Goal: Task Accomplishment & Management: Complete application form

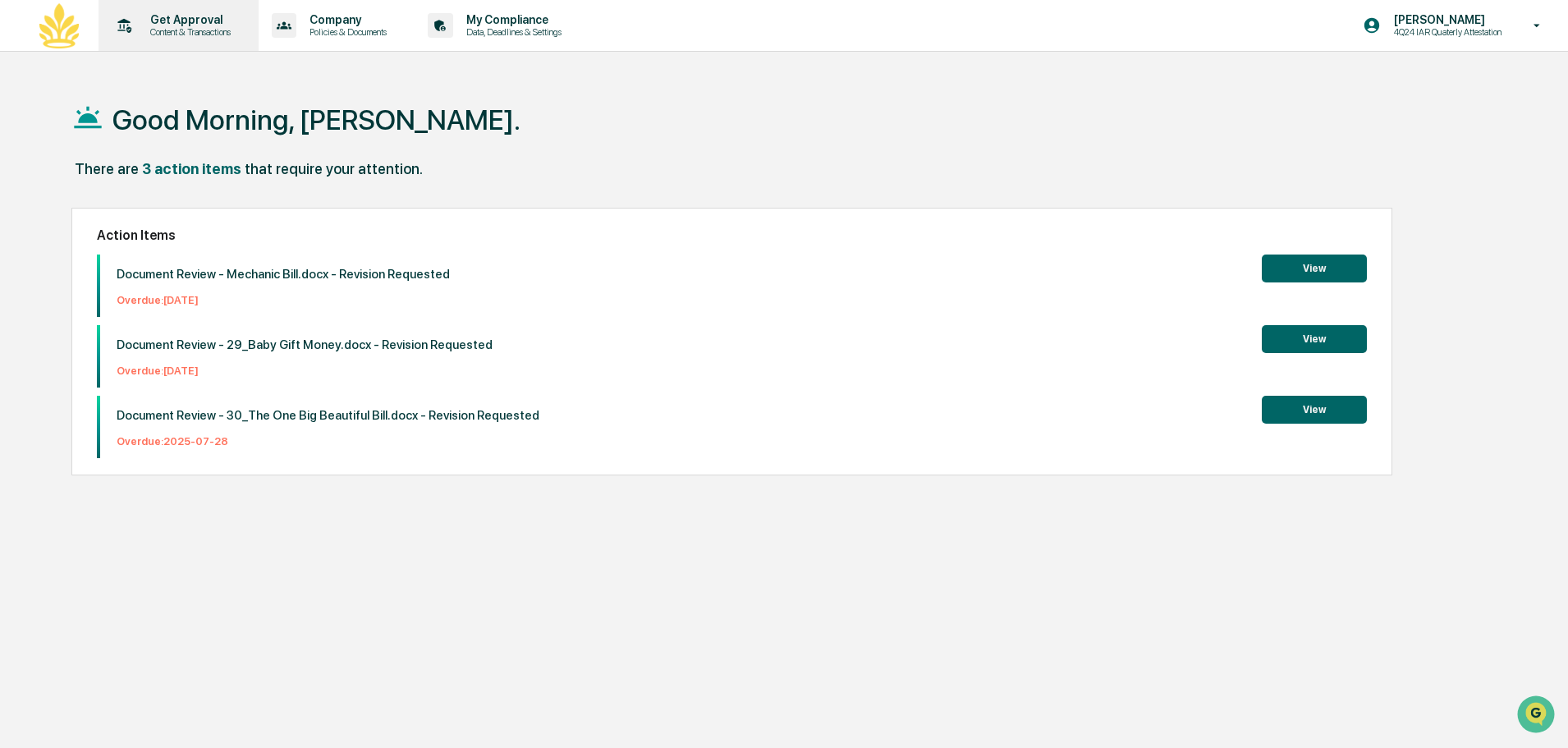
click at [201, 37] on p "Content & Transactions" at bounding box center [188, 31] width 102 height 12
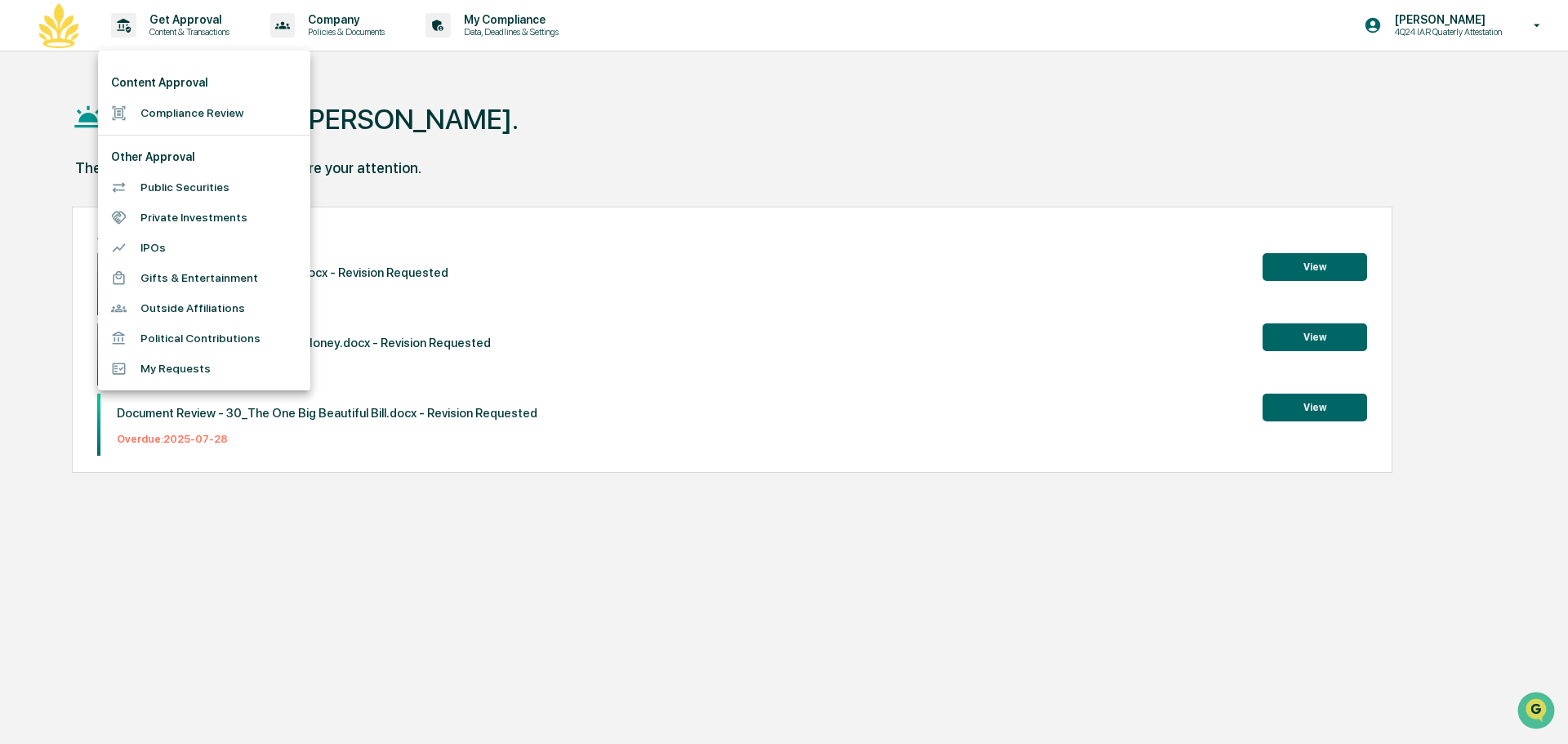
click at [627, 200] on div at bounding box center [784, 372] width 1568 height 744
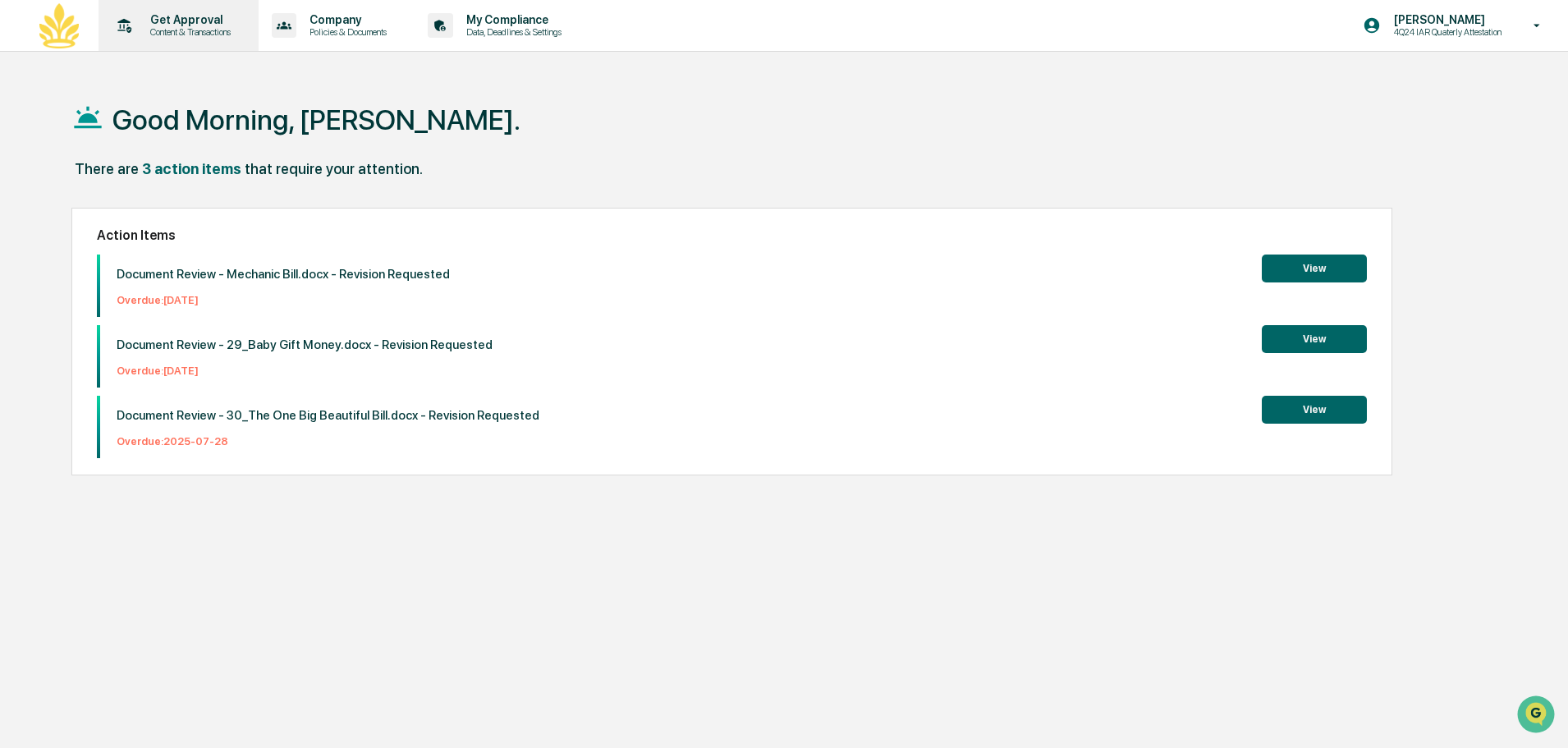
click at [194, 34] on p "Content & Transactions" at bounding box center [188, 31] width 102 height 12
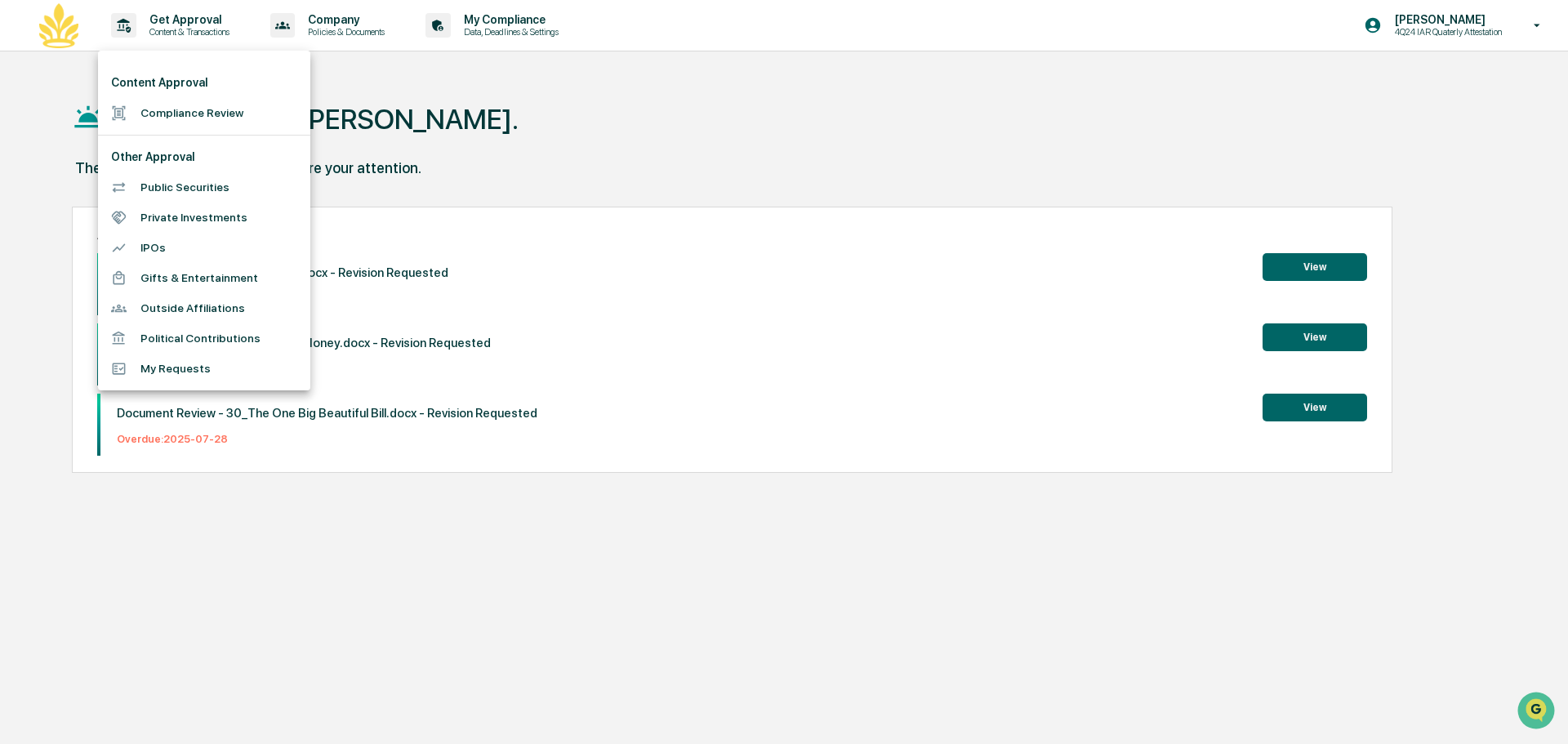
click at [239, 116] on li "Compliance Review" at bounding box center [204, 113] width 212 height 30
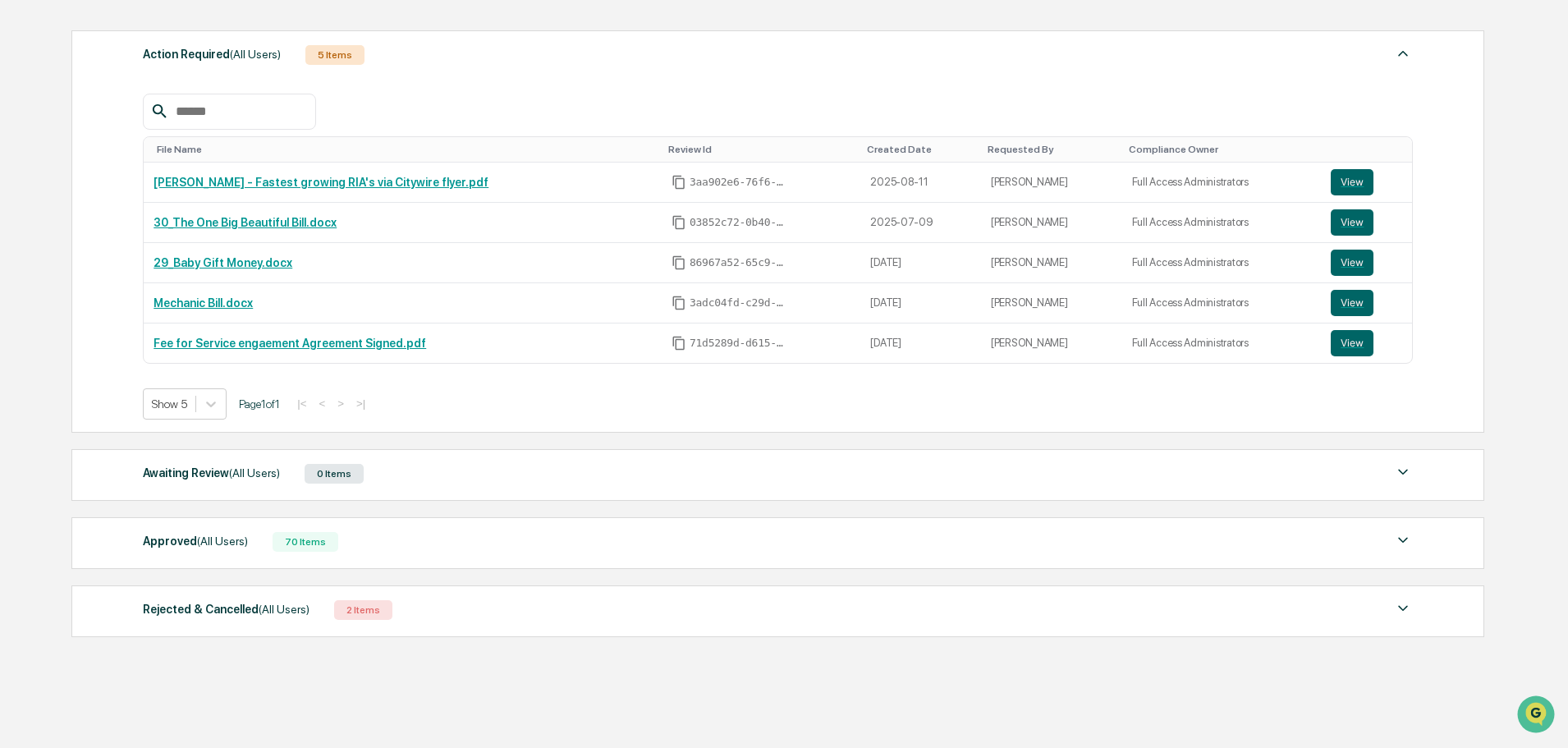
scroll to position [262, 0]
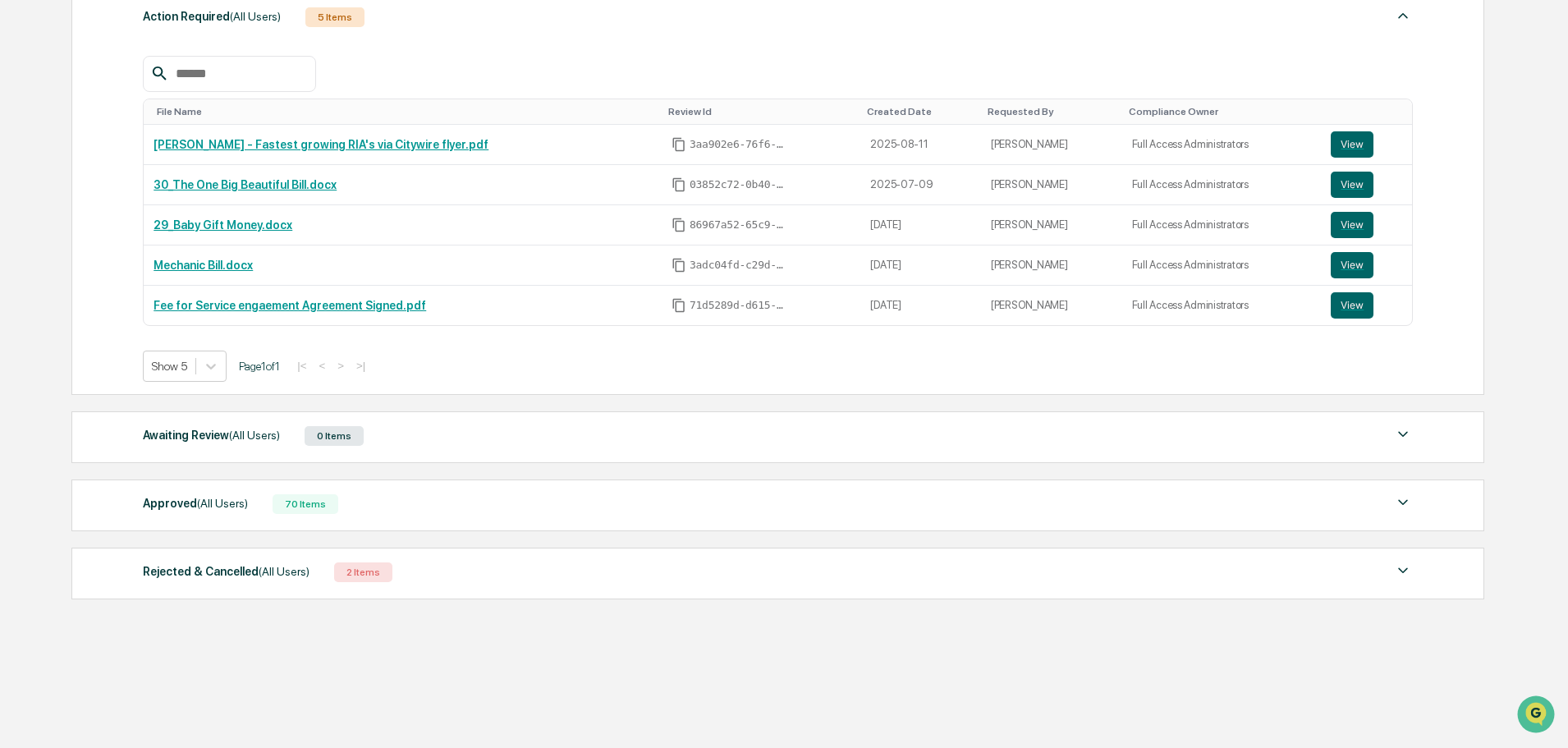
click at [392, 504] on div "Approved (All Users) 70 Items" at bounding box center [777, 504] width 1270 height 23
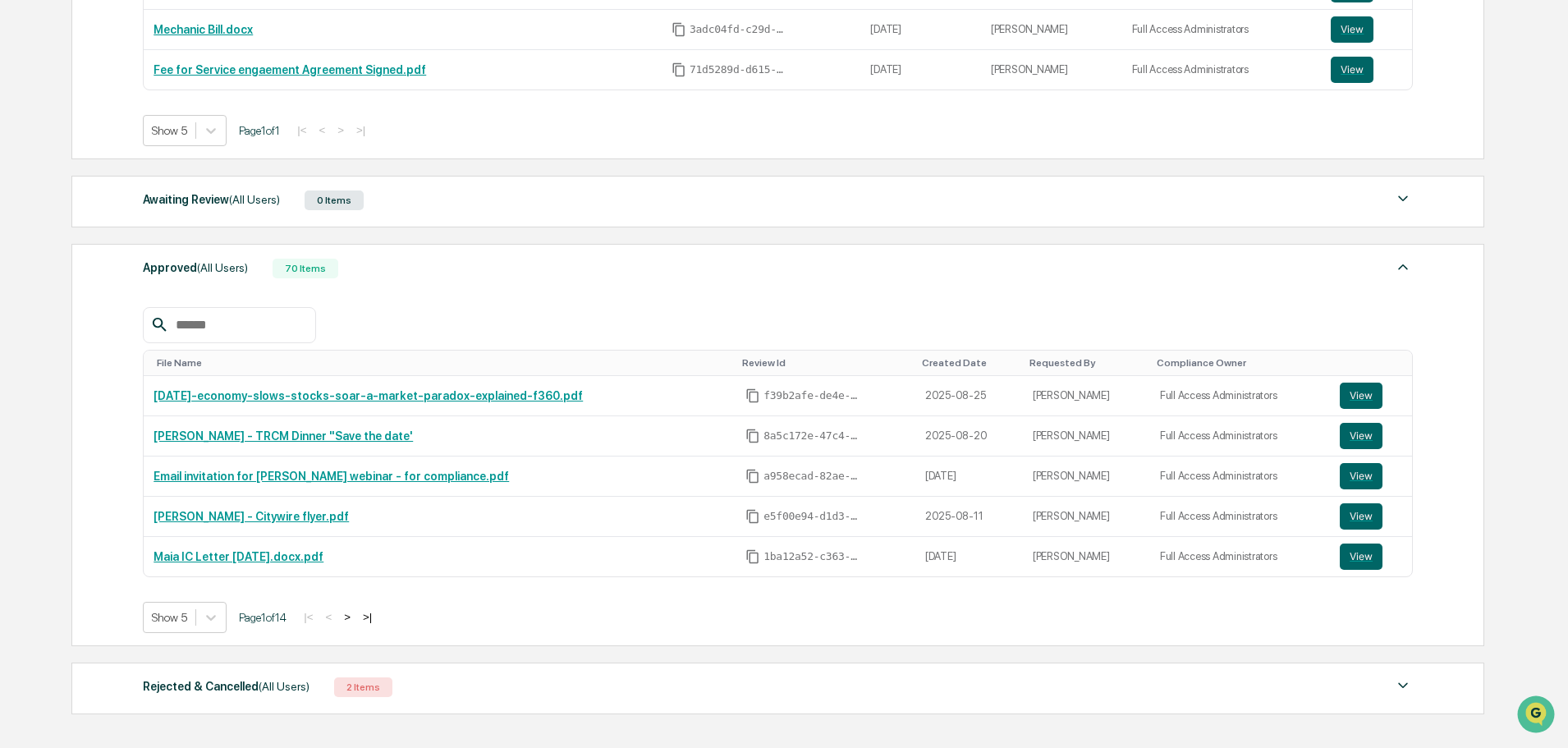
scroll to position [505, 0]
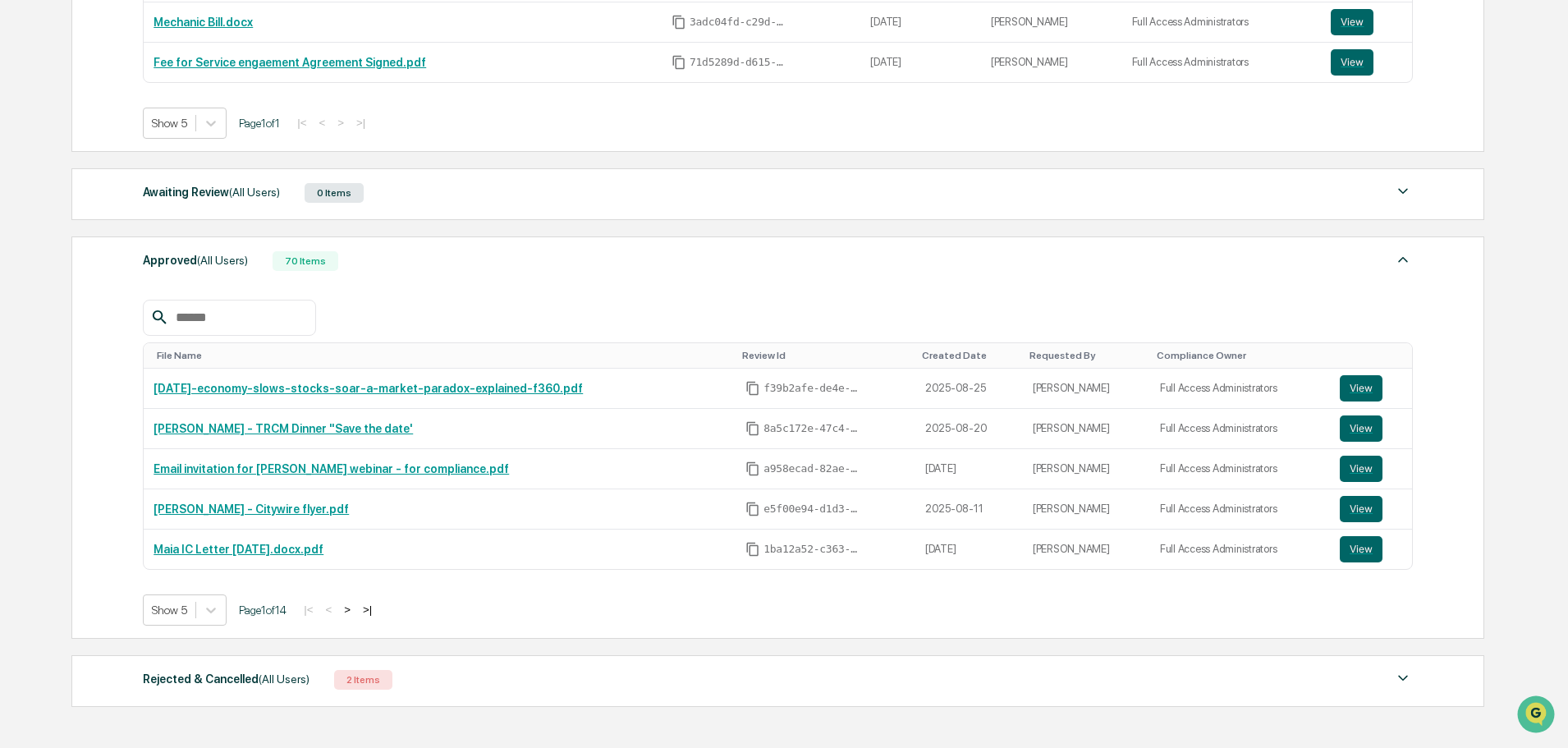
click at [356, 611] on button ">" at bounding box center [347, 610] width 16 height 14
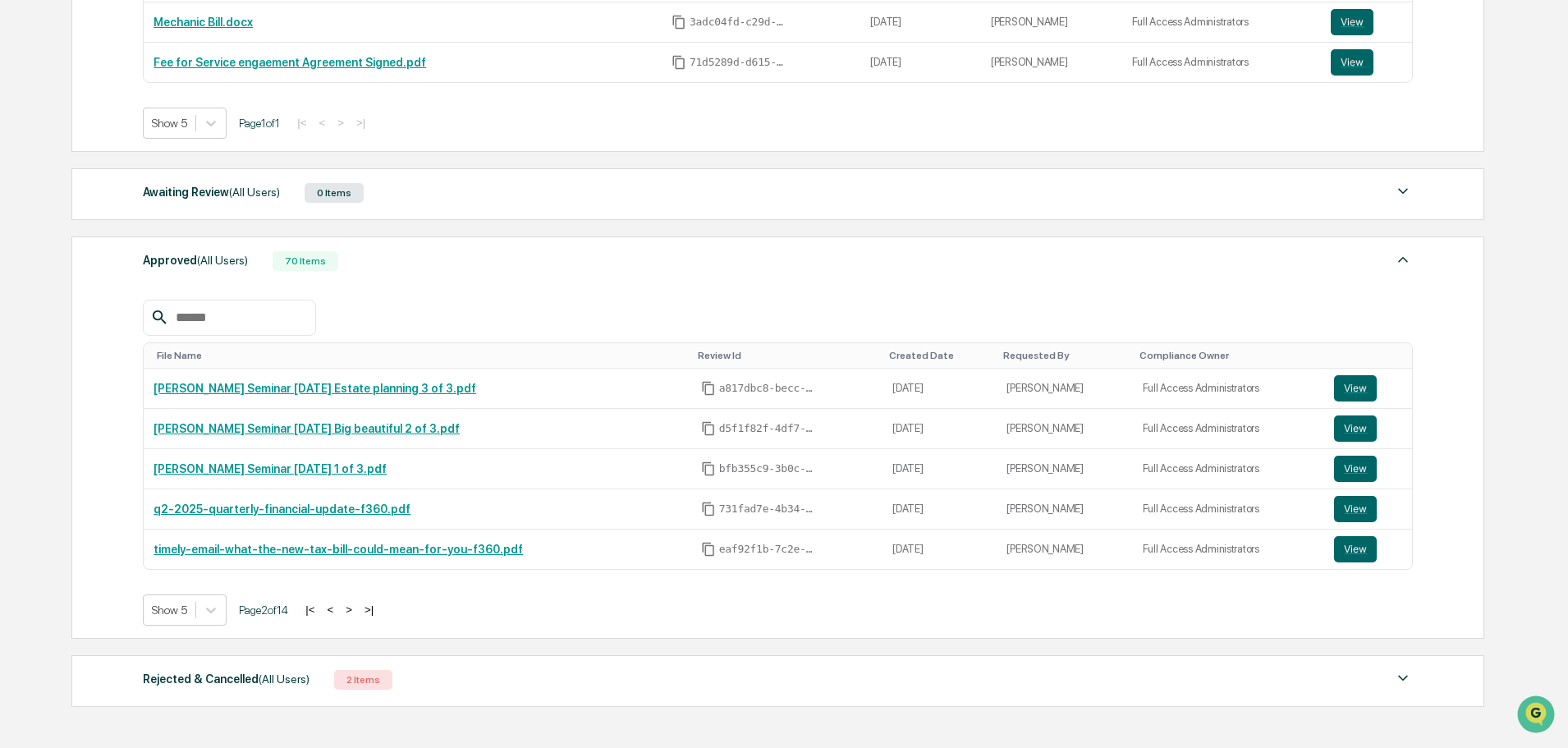
click at [356, 610] on button ">" at bounding box center [349, 610] width 16 height 14
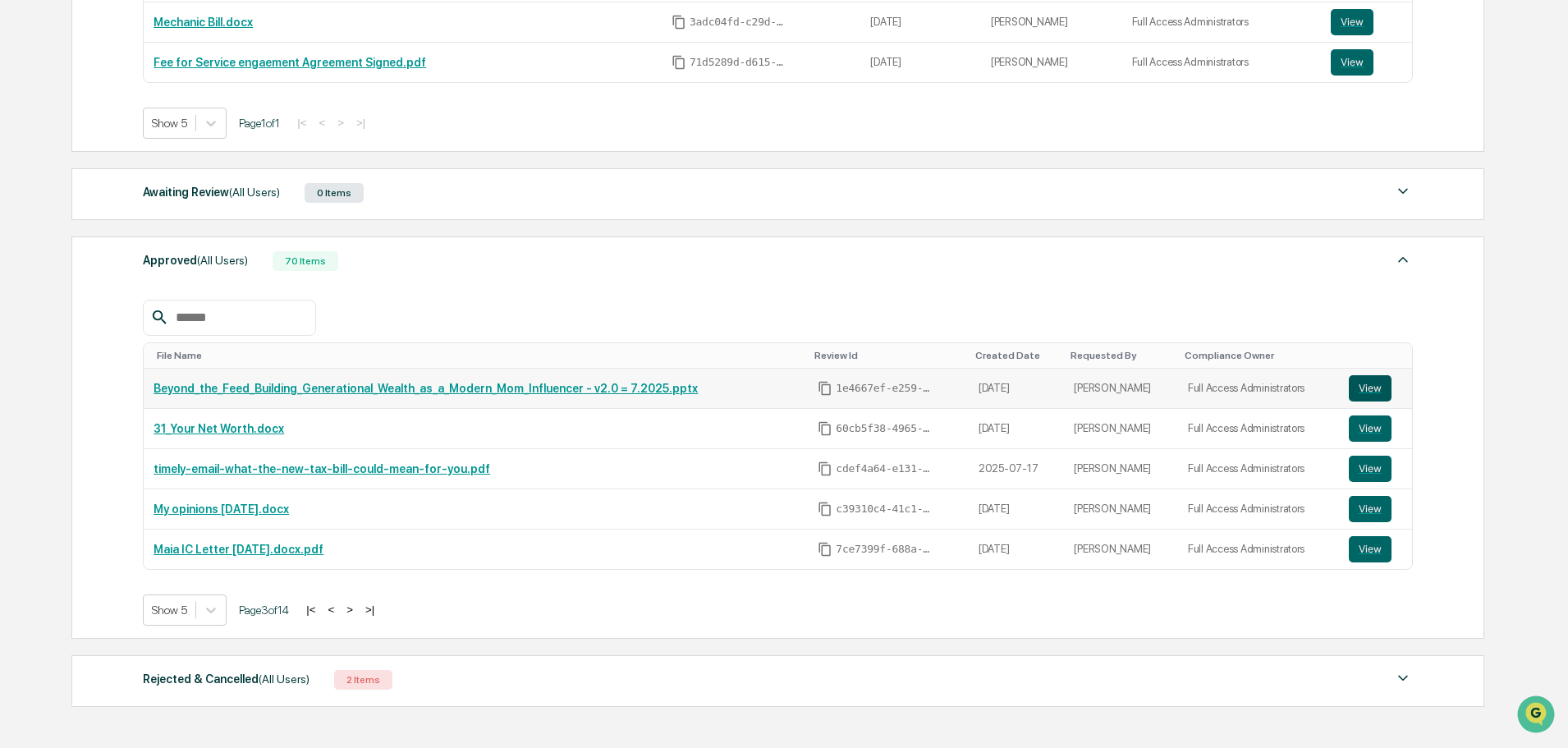
click at [1377, 386] on button "View" at bounding box center [1370, 388] width 43 height 26
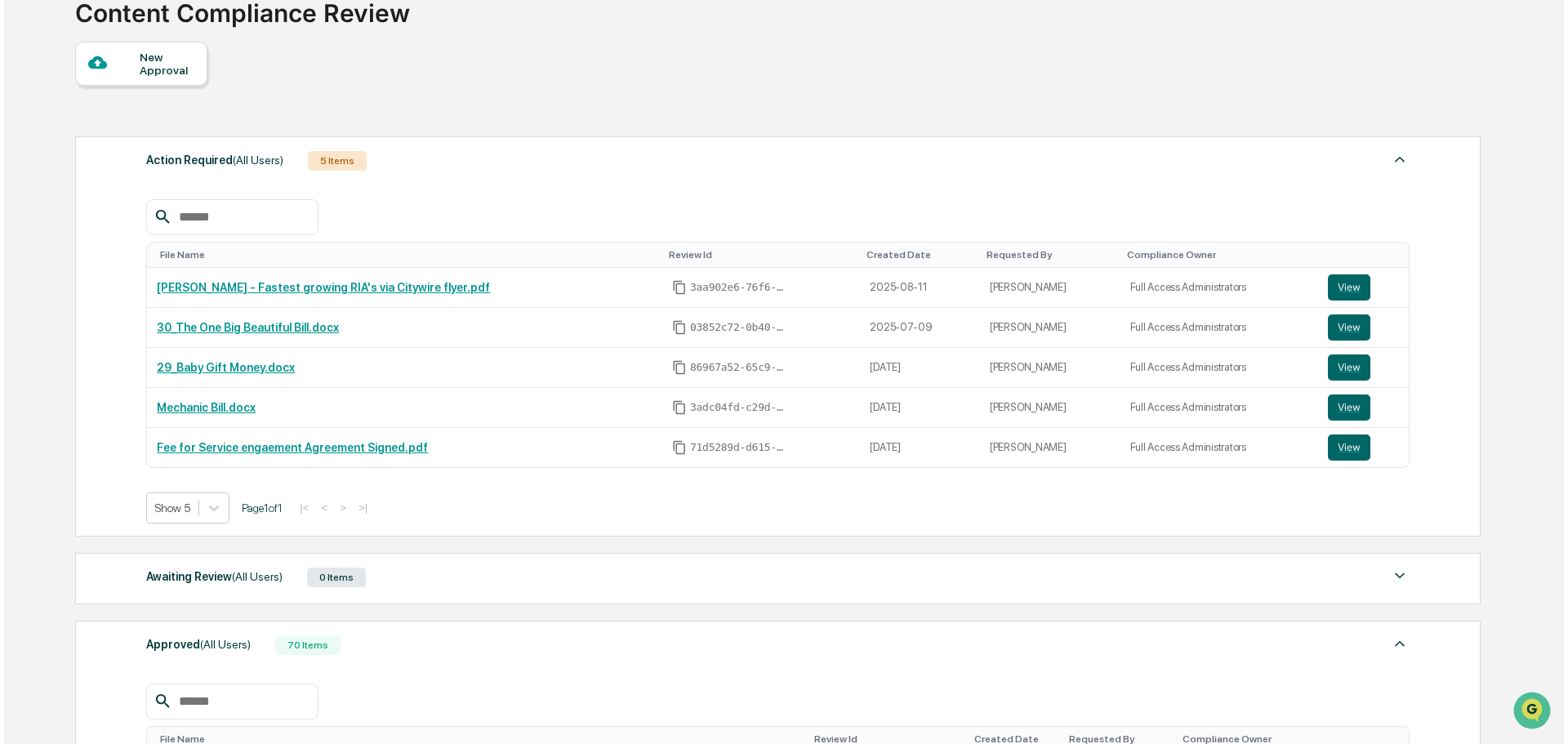
scroll to position [117, 0]
click at [180, 71] on div "New Approval" at bounding box center [162, 64] width 54 height 26
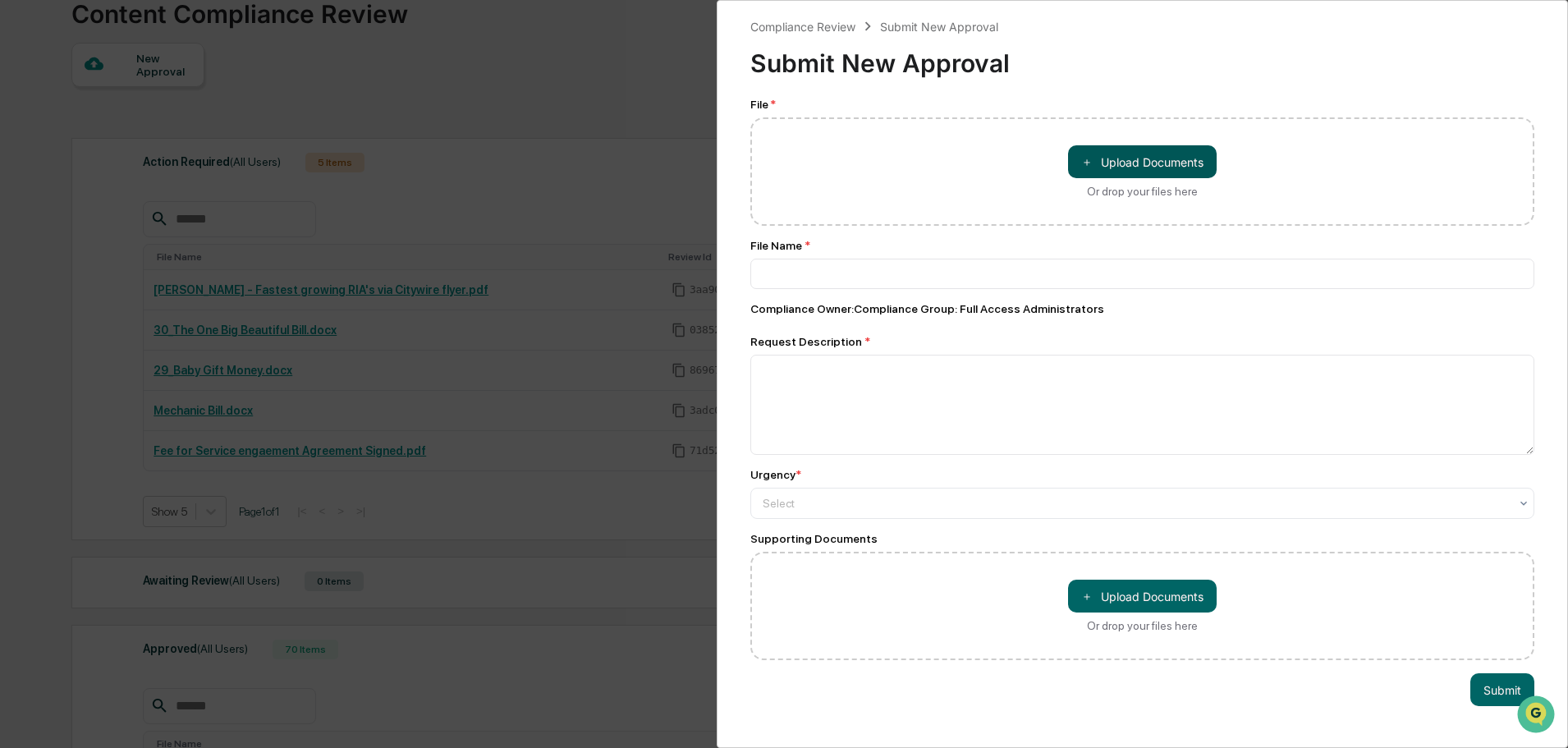
click at [1159, 168] on button "＋ Upload Documents" at bounding box center [1142, 161] width 149 height 33
type input "**********"
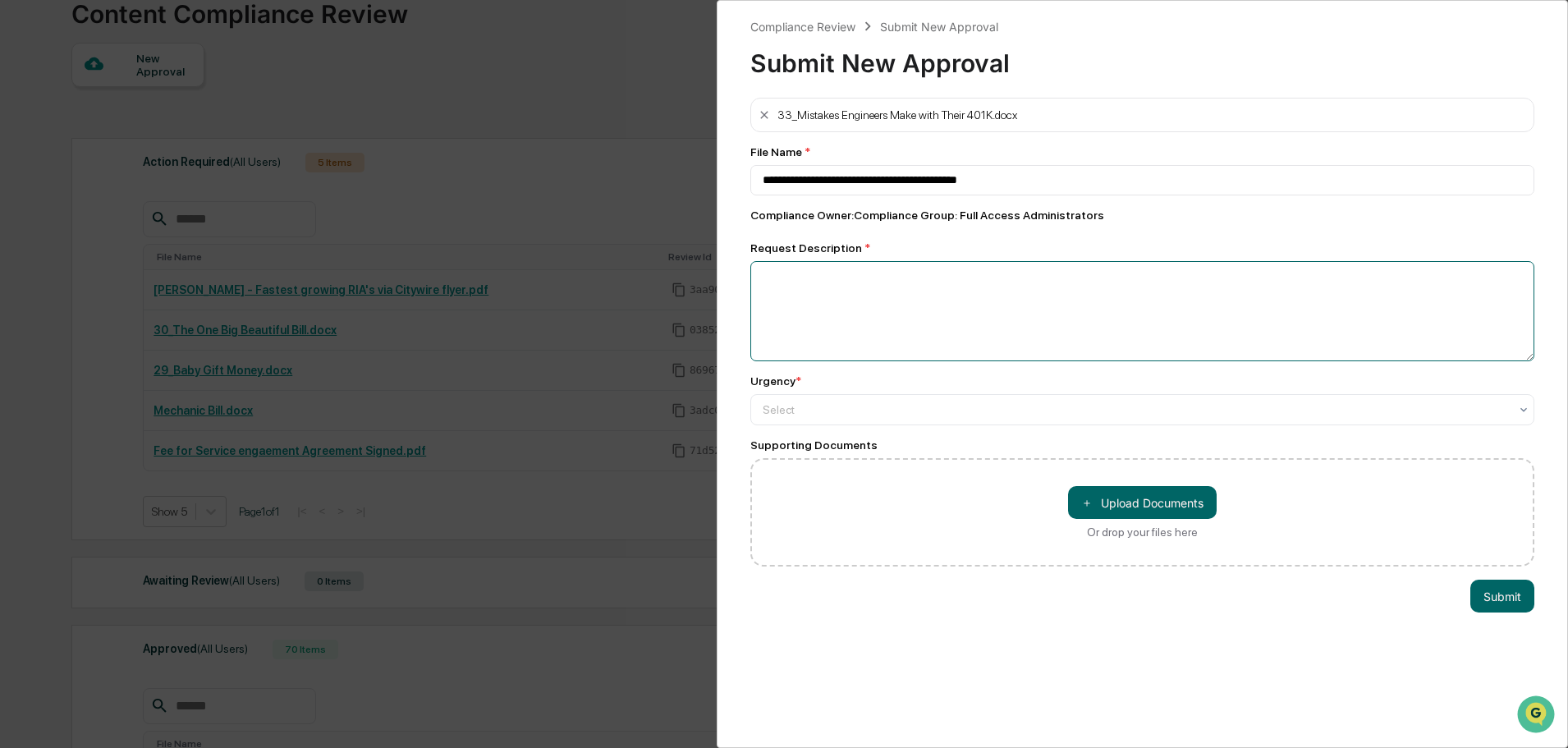
click at [861, 312] on textarea at bounding box center [1142, 311] width 784 height 100
type textarea "**********"
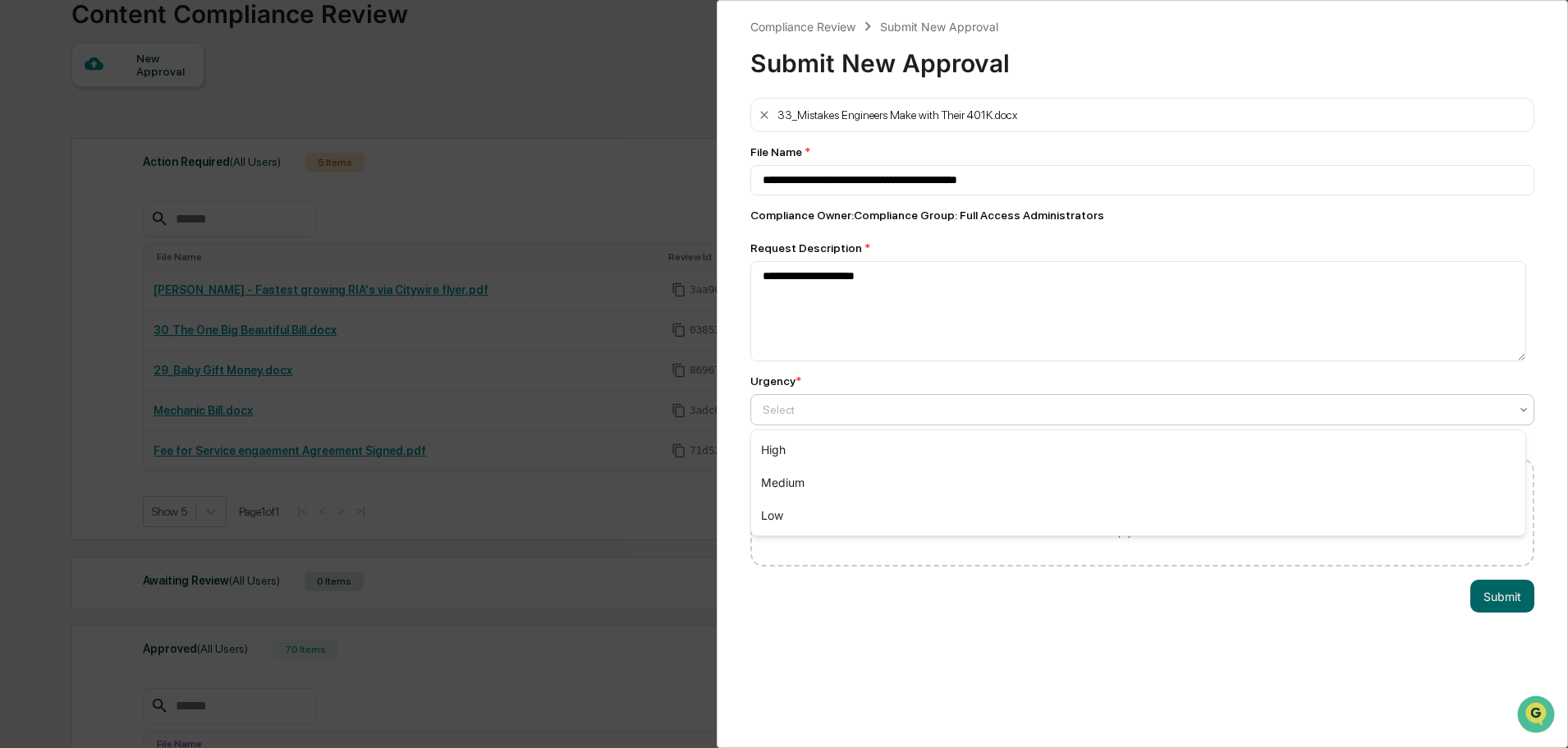
click at [876, 407] on div at bounding box center [1135, 409] width 746 height 16
click at [840, 478] on div "Medium" at bounding box center [1138, 482] width 774 height 33
click at [1515, 598] on button "Submit" at bounding box center [1502, 596] width 64 height 33
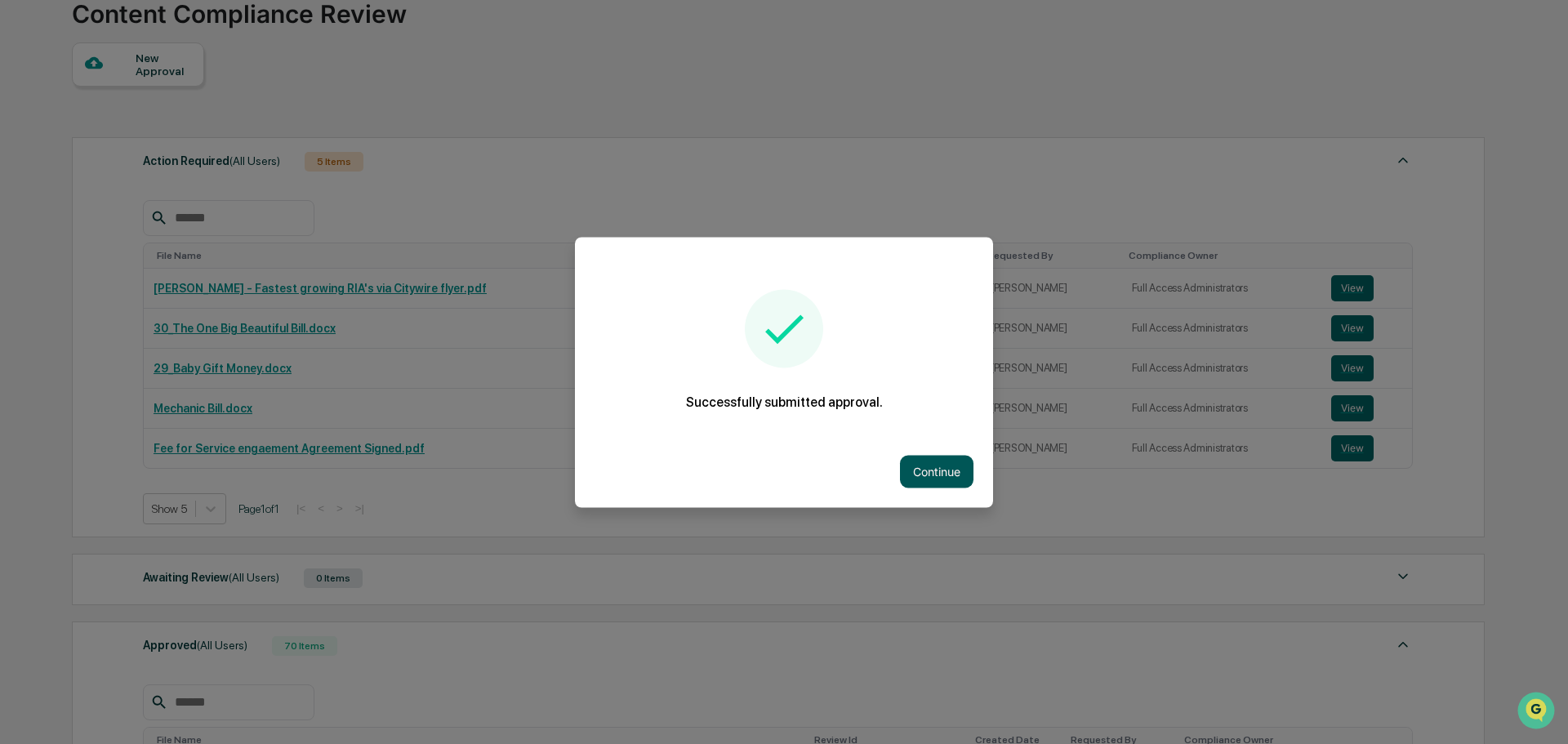
click at [938, 475] on button "Continue" at bounding box center [937, 470] width 73 height 33
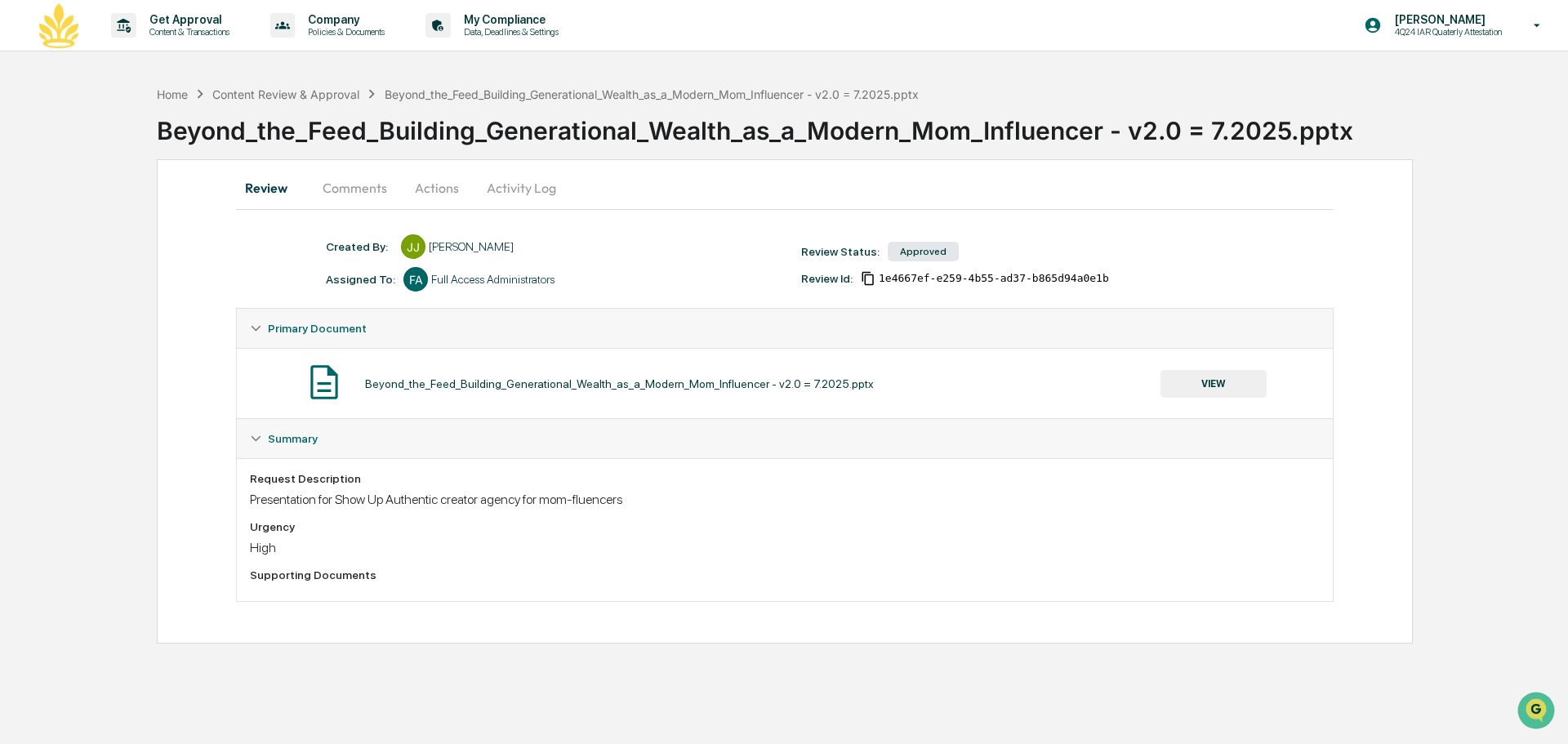
click at [1221, 388] on button "VIEW" at bounding box center [1213, 383] width 106 height 28
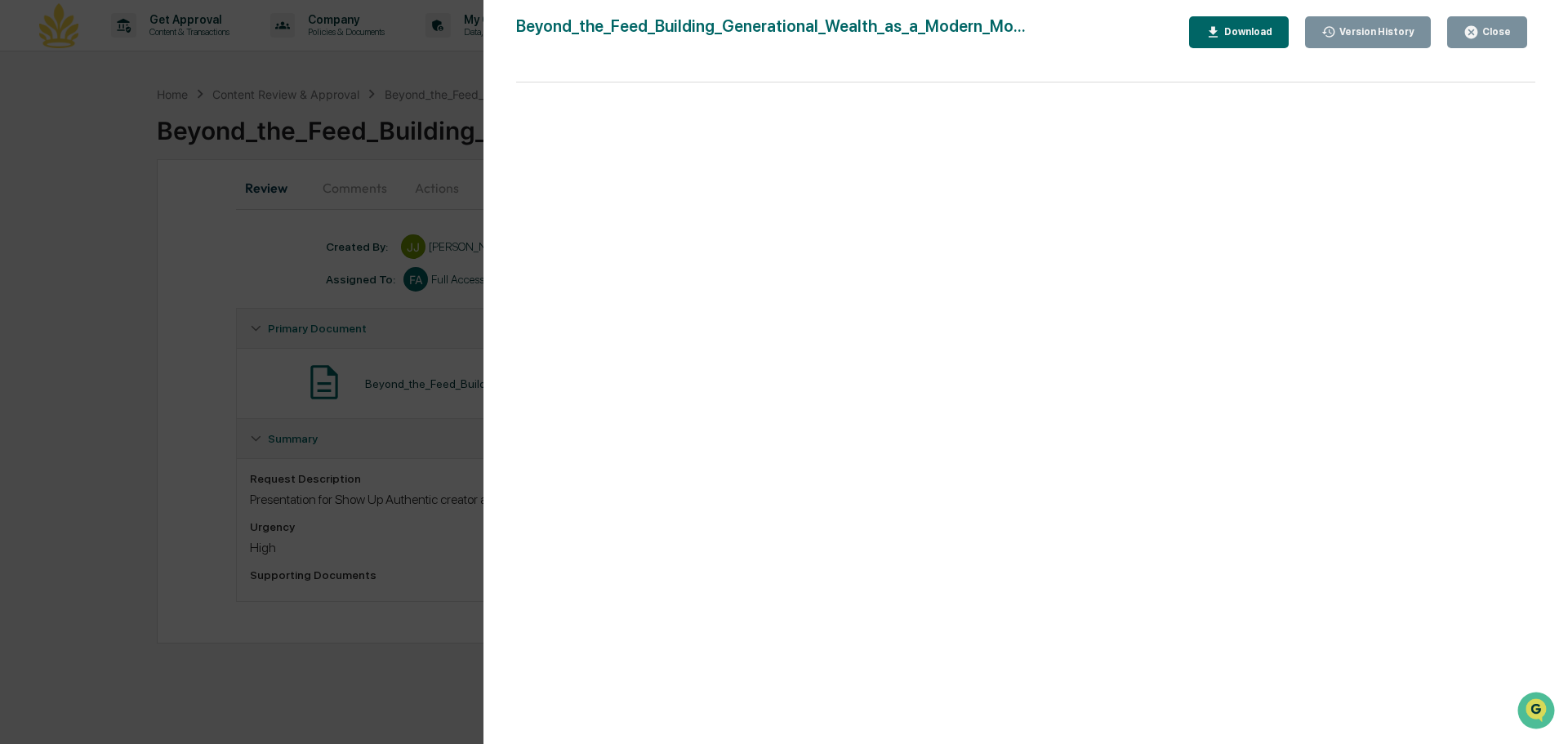
click at [117, 413] on div "Version History 07/28/2025, 04:49 PM Jacob Jaegle 07/25/2025, 04:25 PM Jacob Ja…" at bounding box center [784, 372] width 1568 height 744
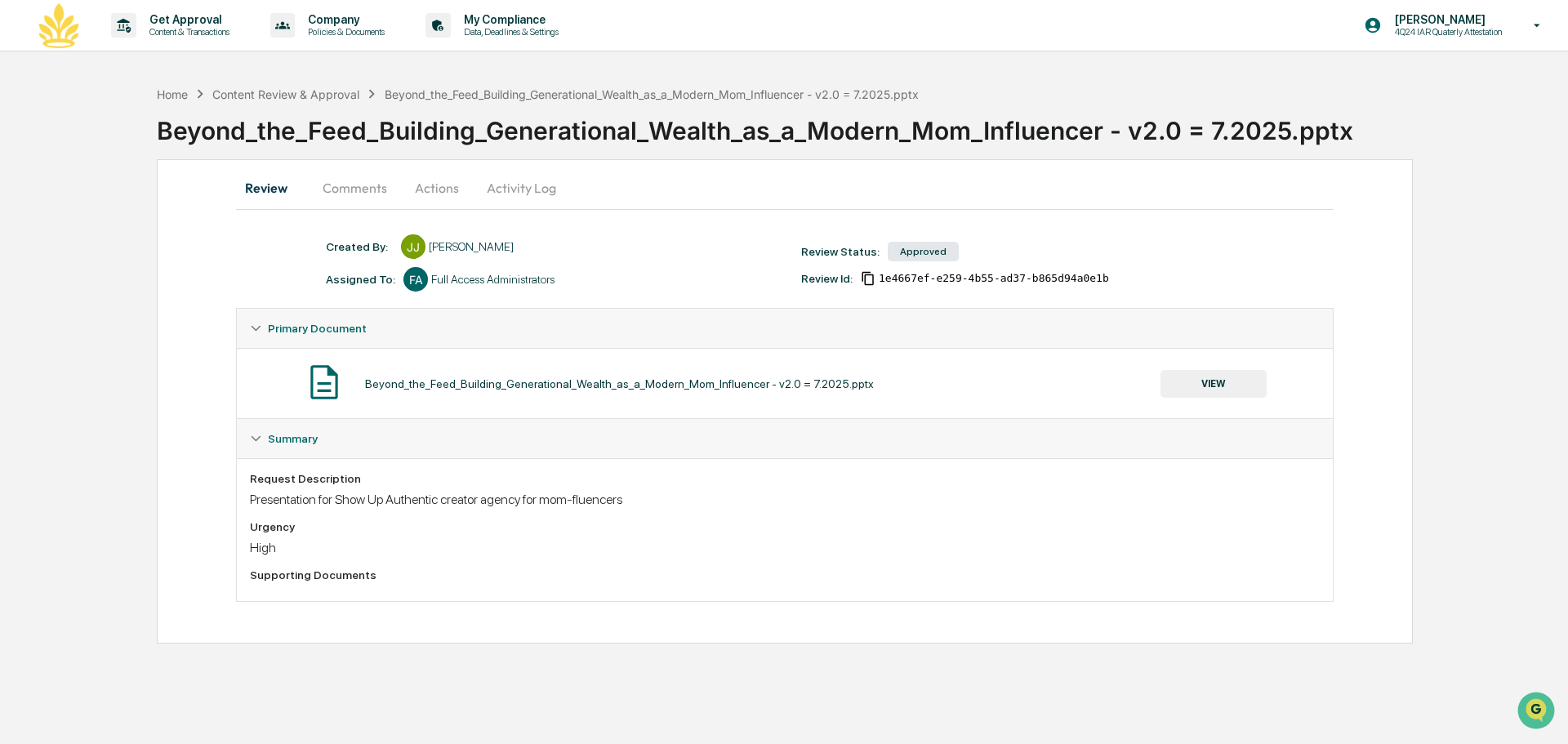
click at [117, 413] on div "Version History 07/28/2025, 04:49 PM Jacob Jaegle 07/25/2025, 04:25 PM Jacob Ja…" at bounding box center [784, 372] width 1568 height 744
